Goal: Transaction & Acquisition: Purchase product/service

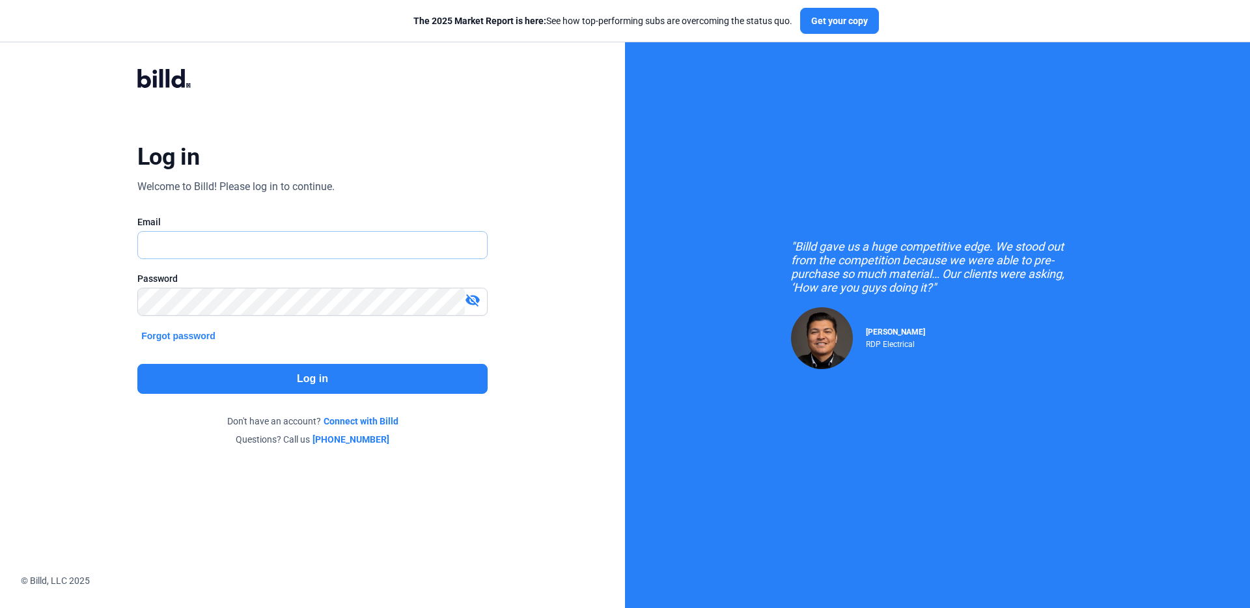
click at [219, 234] on input "text" at bounding box center [305, 245] width 335 height 27
type input "[EMAIL_ADDRESS][DOMAIN_NAME]"
click at [312, 377] on button "Log in" at bounding box center [312, 379] width 350 height 30
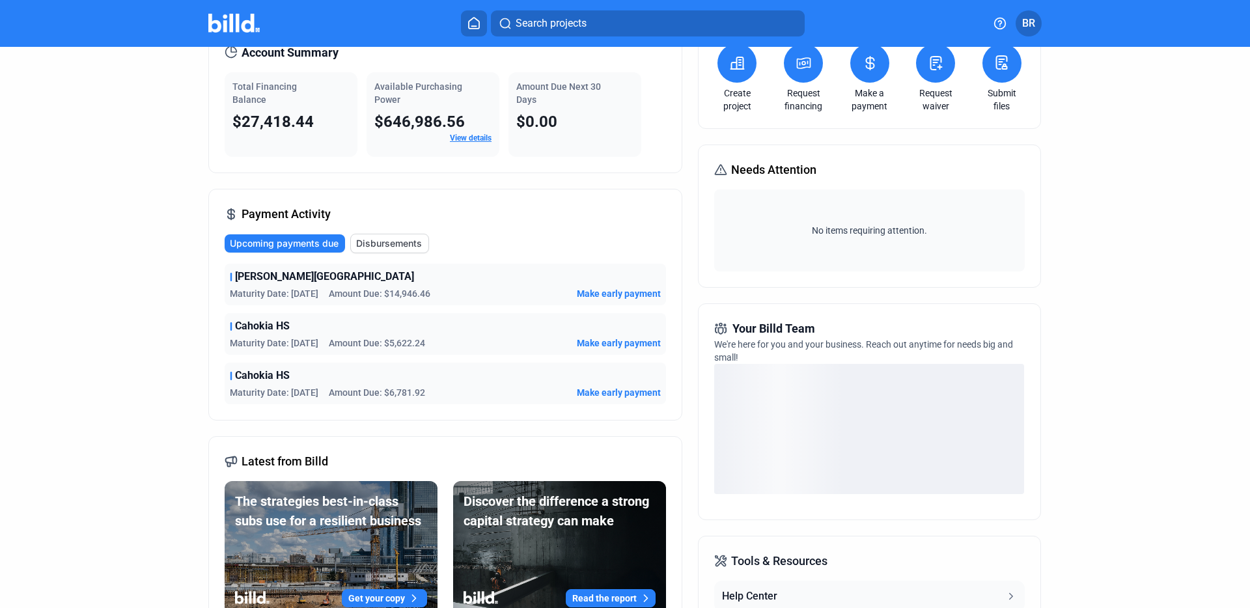
scroll to position [70, 0]
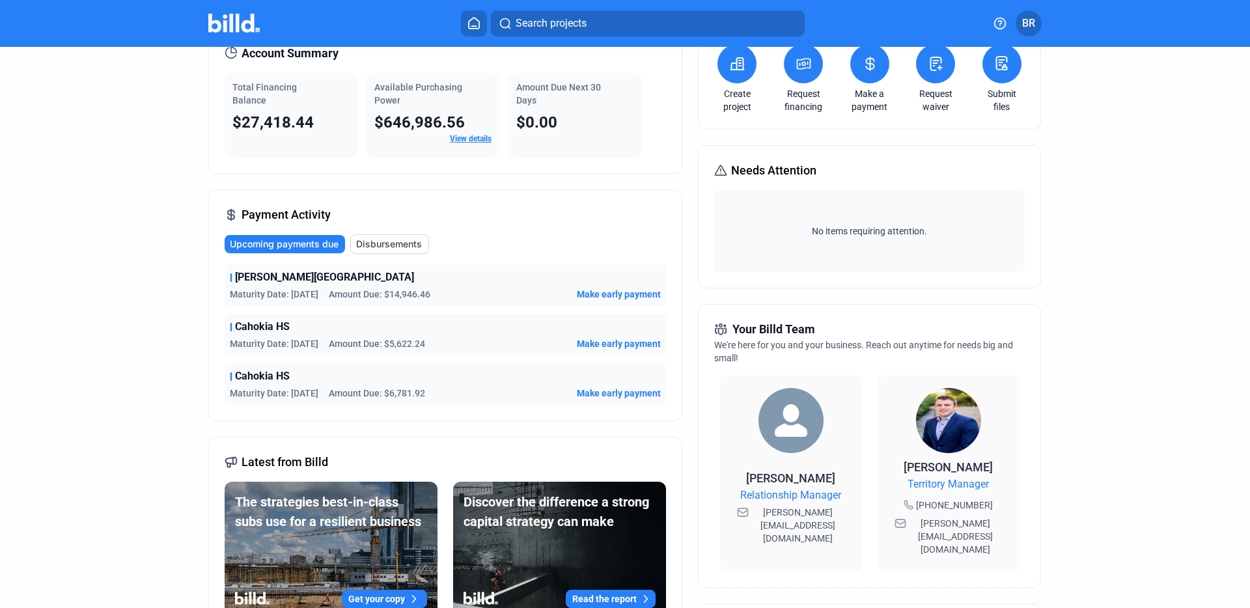
click at [365, 244] on span "Disbursements" at bounding box center [389, 244] width 66 height 13
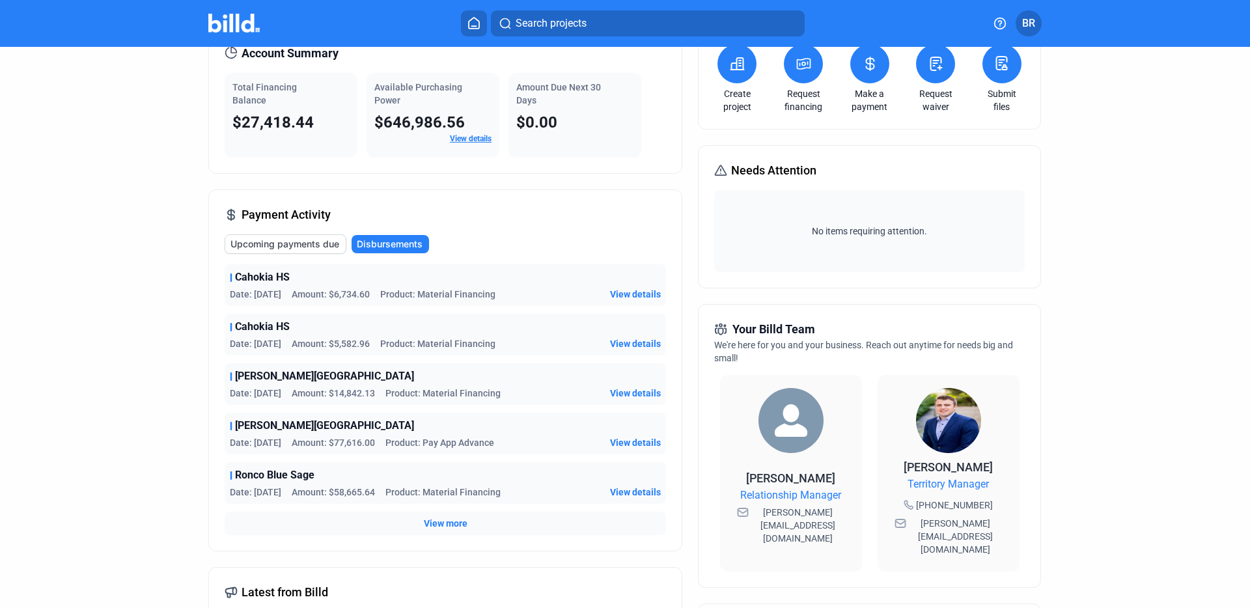
click at [269, 245] on span "Upcoming payments due" at bounding box center [284, 244] width 109 height 13
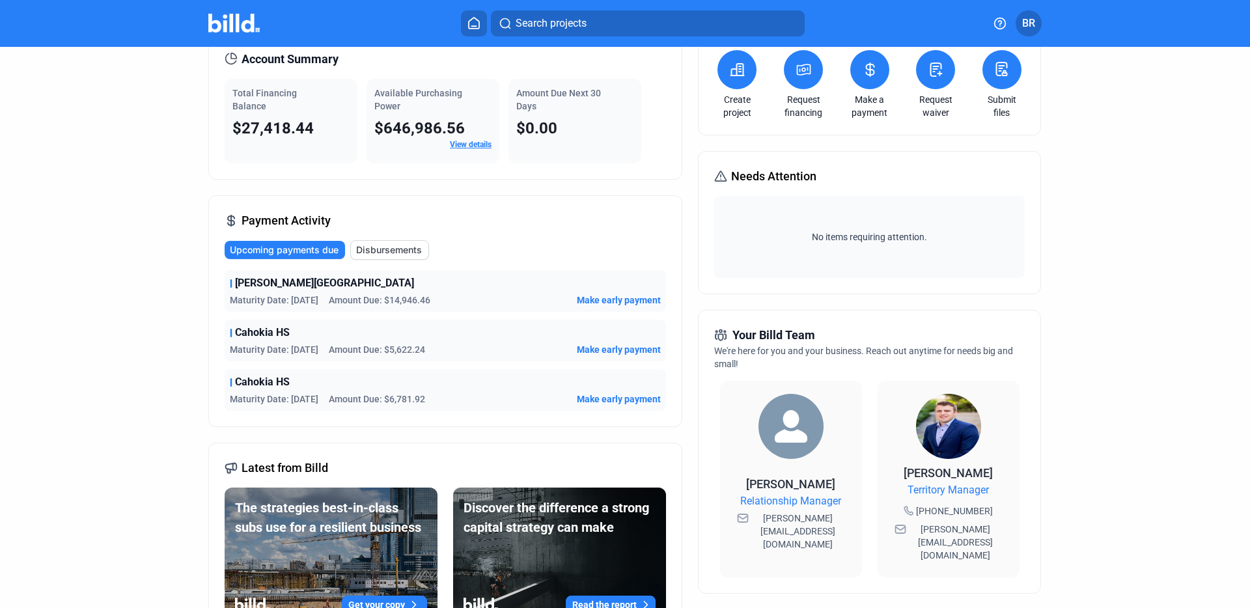
scroll to position [0, 0]
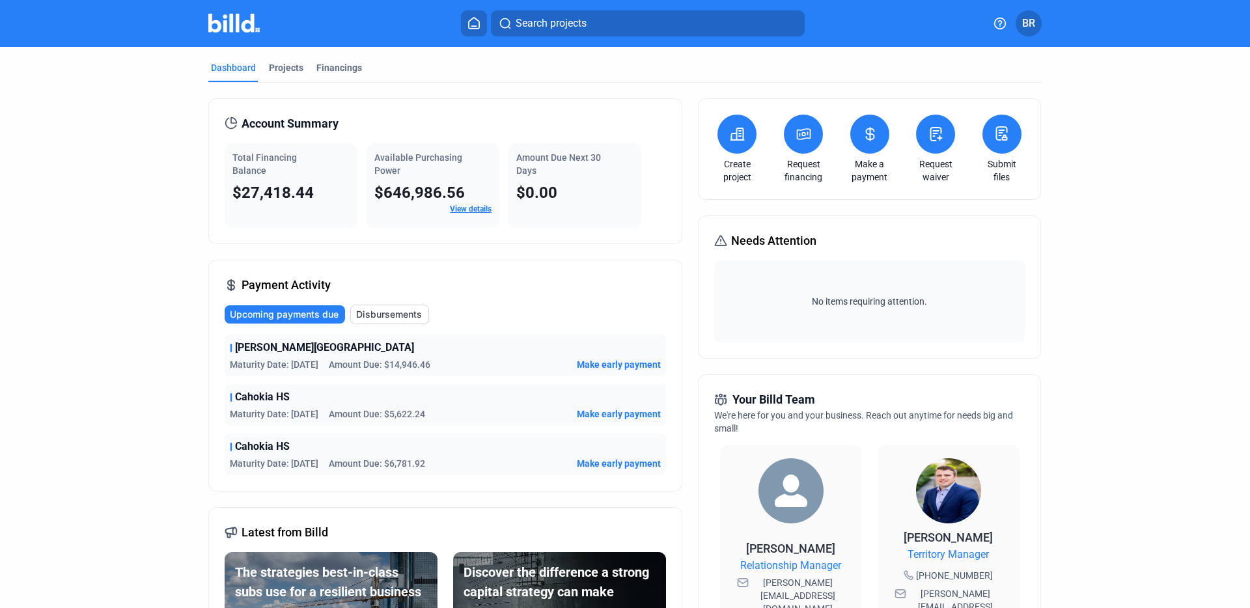
click at [473, 206] on link "View details" at bounding box center [471, 208] width 42 height 9
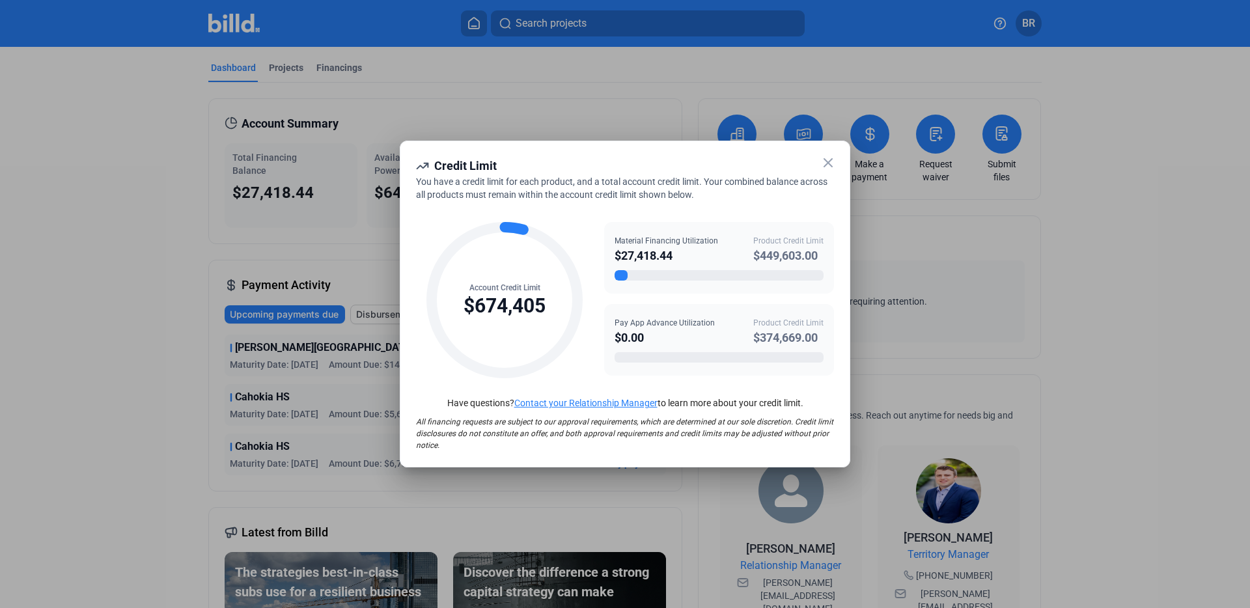
click at [833, 154] on div "Credit Limit You have a credit limit for each product, and a total account cred…" at bounding box center [625, 304] width 450 height 327
click at [830, 159] on icon at bounding box center [828, 163] width 8 height 8
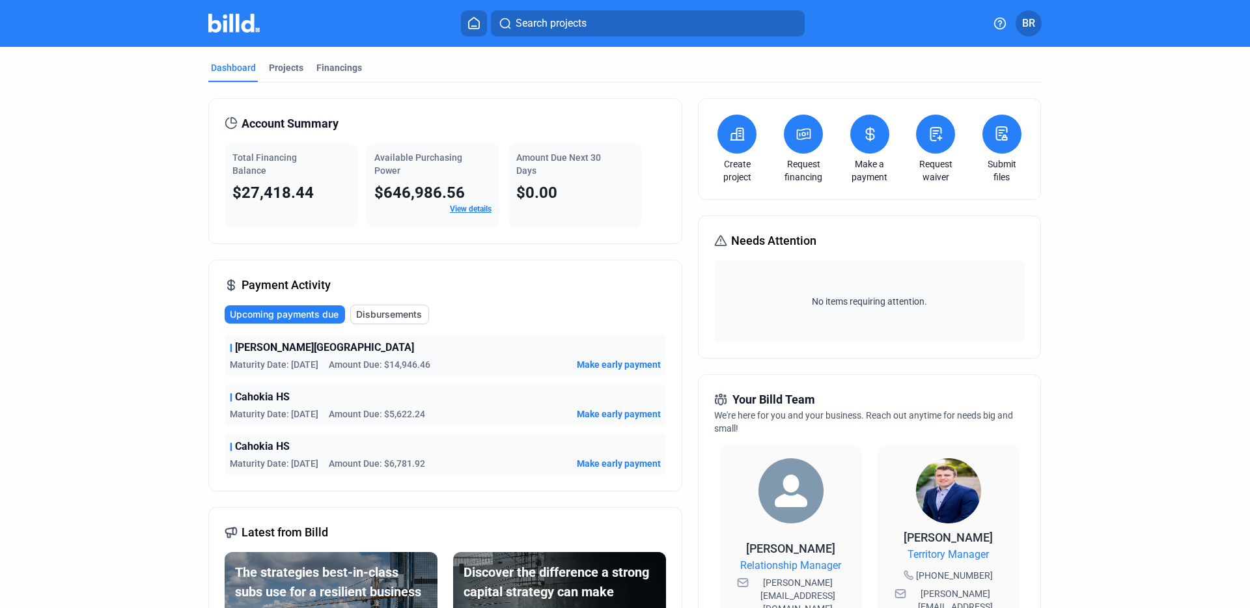
click at [307, 310] on span "Upcoming payments due" at bounding box center [284, 314] width 109 height 13
click at [286, 358] on span "Maturity Date: [DATE]" at bounding box center [274, 364] width 89 height 13
click at [239, 344] on span "[PERSON_NAME][GEOGRAPHIC_DATA]" at bounding box center [324, 348] width 179 height 16
click at [598, 358] on span "Make early payment" at bounding box center [619, 364] width 84 height 13
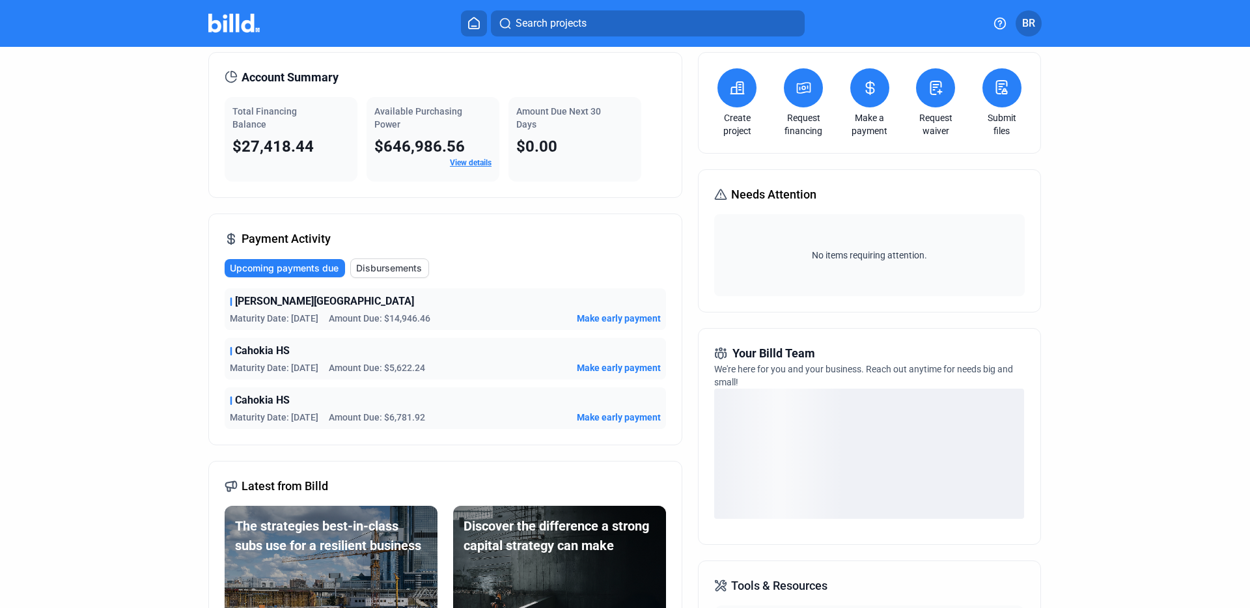
scroll to position [68, 0]
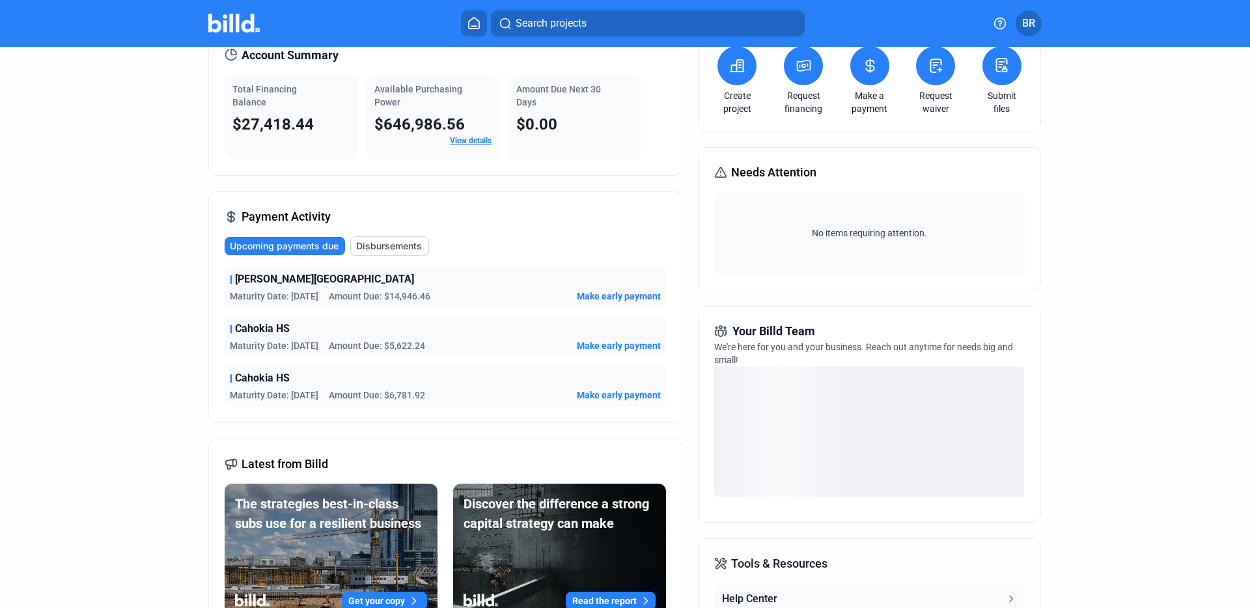
click at [622, 345] on span "Make early payment" at bounding box center [619, 345] width 84 height 13
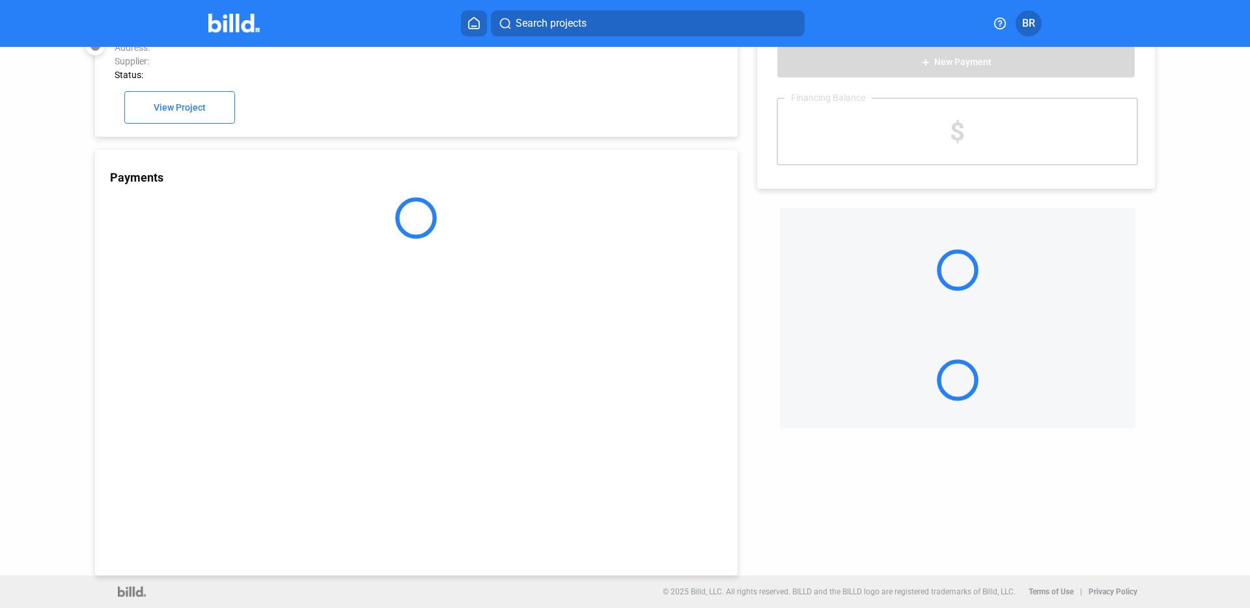
scroll to position [34, 0]
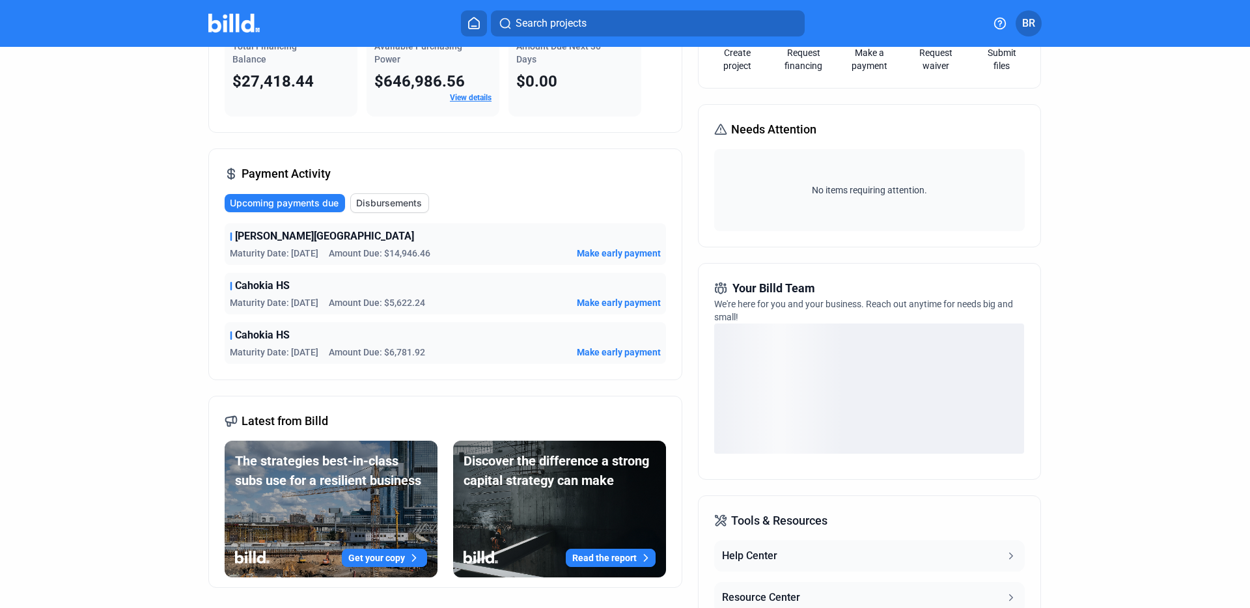
scroll to position [119, 0]
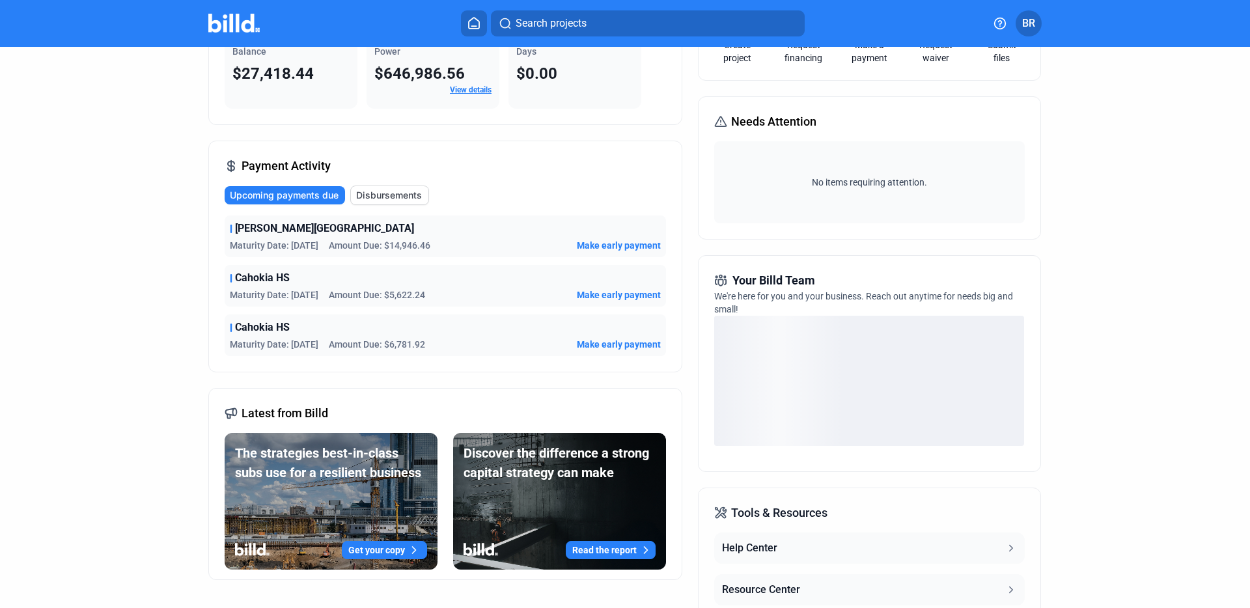
click at [618, 342] on span "Make early payment" at bounding box center [619, 344] width 84 height 13
